Goal: Obtain resource: Download file/media

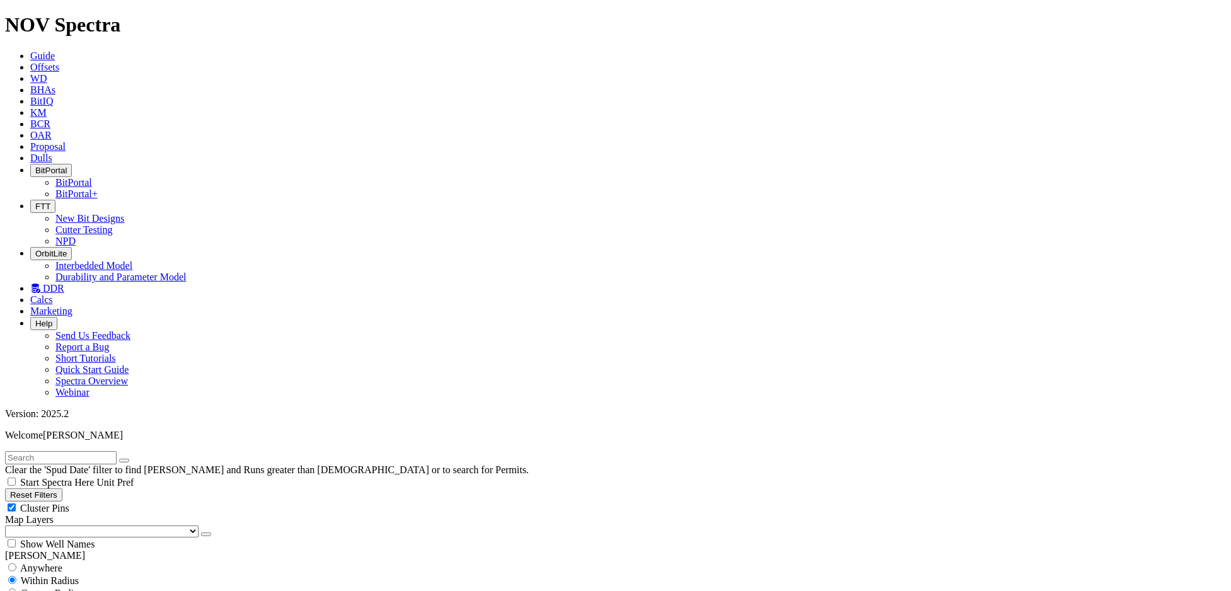
click at [16, 563] on input "radio" at bounding box center [12, 567] width 8 height 8
radio input "true"
radio input "false"
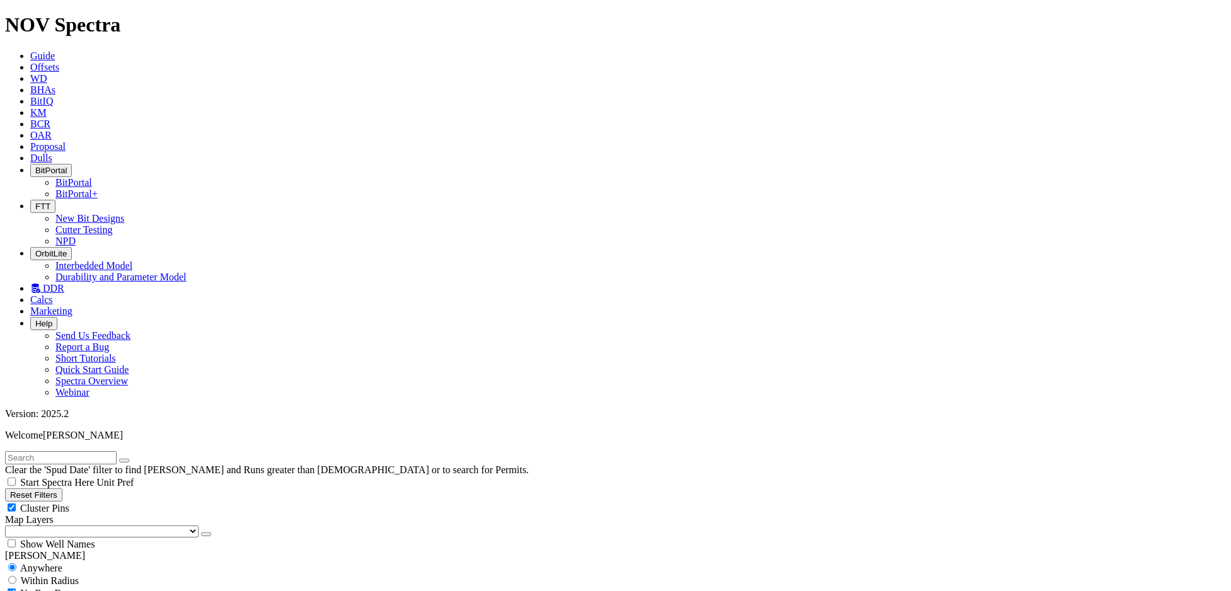
select select "26"
checkbox input "false"
select select "? number:26 ?"
